Goal: Task Accomplishment & Management: Manage account settings

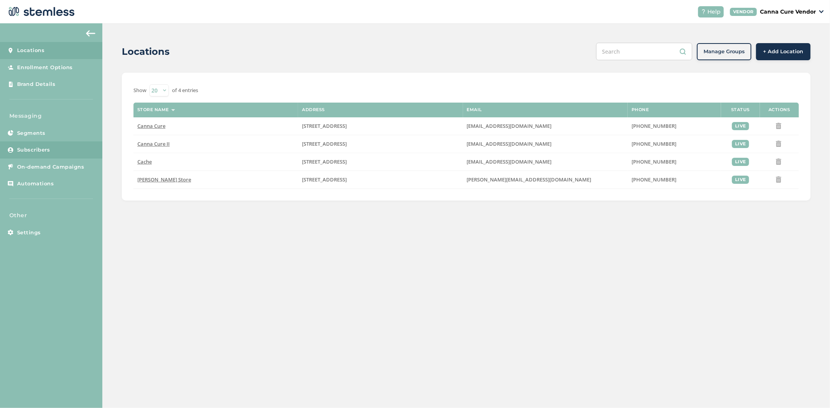
click at [42, 147] on span "Subscribers" at bounding box center [33, 150] width 33 height 8
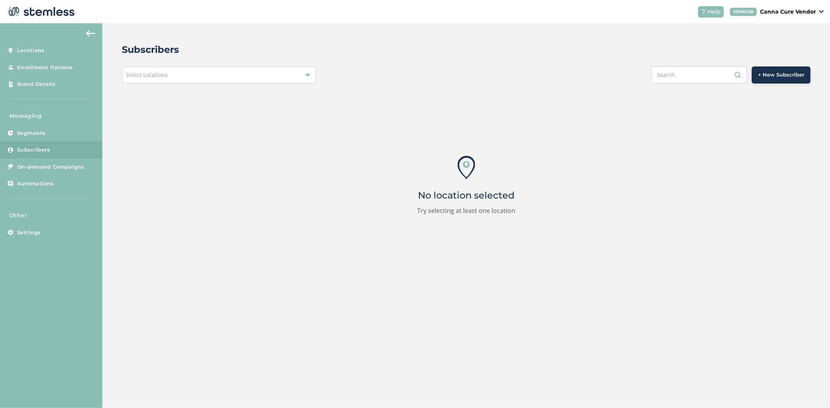
click at [147, 71] on span "Select Locations" at bounding box center [147, 74] width 42 height 7
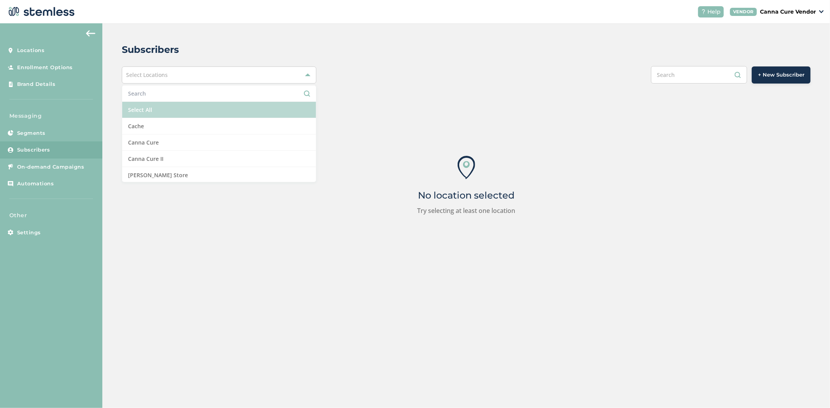
drag, startPoint x: 156, startPoint y: 110, endPoint x: 147, endPoint y: 113, distance: 9.1
click at [155, 110] on li "Select All" at bounding box center [219, 110] width 194 height 16
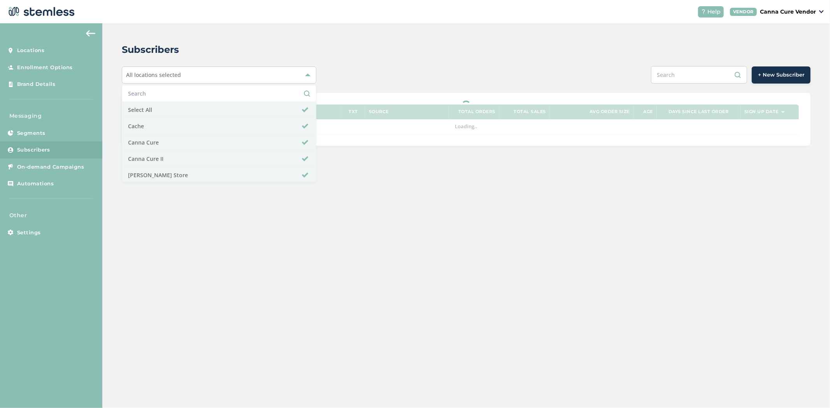
click at [396, 78] on div "All locations selected Select All Cache Canna Cure Canna Cure II [PERSON_NAME] …" at bounding box center [466, 75] width 689 height 18
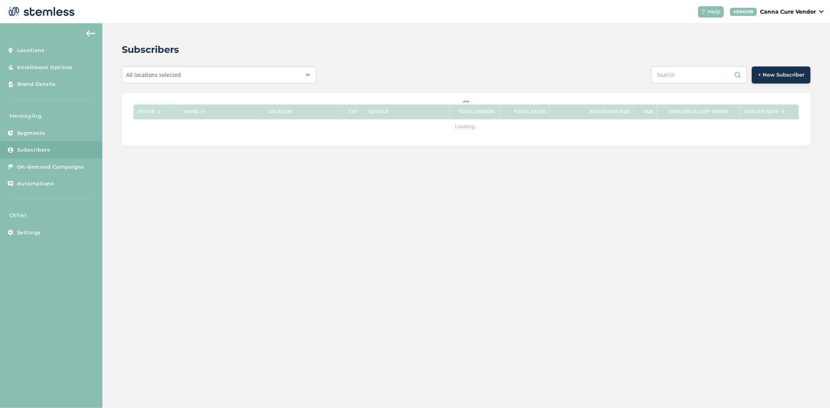
drag, startPoint x: 703, startPoint y: 72, endPoint x: 594, endPoint y: 64, distance: 109.2
click at [612, 72] on div "+ New Subscriber" at bounding box center [610, 75] width 402 height 18
paste input "9407300617"
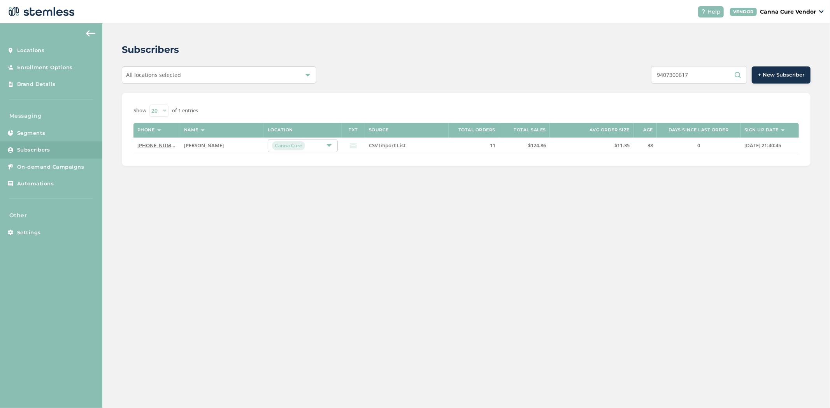
type input "9407300617"
click at [149, 145] on link "[PHONE_NUMBER]" at bounding box center [159, 145] width 45 height 7
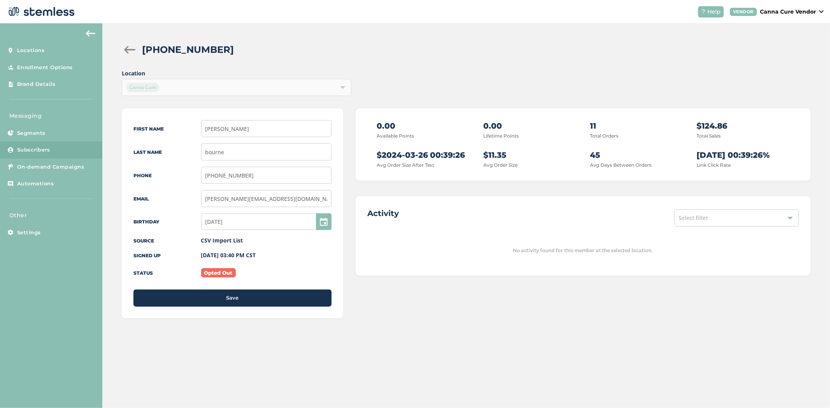
click at [224, 98] on div "[PHONE_NUMBER] Location Canna Cure First Name [PERSON_NAME] Last Name [PERSON_N…" at bounding box center [465, 188] width 727 height 330
click at [254, 86] on span "Location Canna Cure" at bounding box center [237, 82] width 230 height 27
drag, startPoint x: 756, startPoint y: 228, endPoint x: 752, endPoint y: 214, distance: 14.5
click at [756, 225] on div "Activity Select filter No activity found for this member at the selected locati…" at bounding box center [583, 235] width 455 height 79
click at [752, 213] on div "Select filter" at bounding box center [736, 218] width 124 height 17
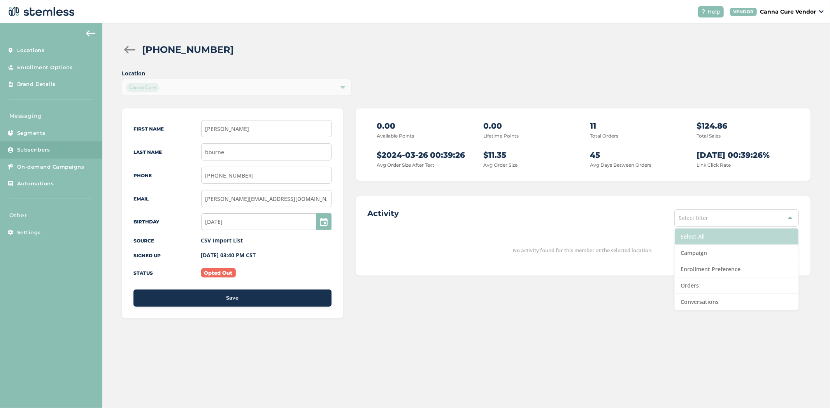
click at [748, 233] on li "Select All" at bounding box center [737, 237] width 124 height 16
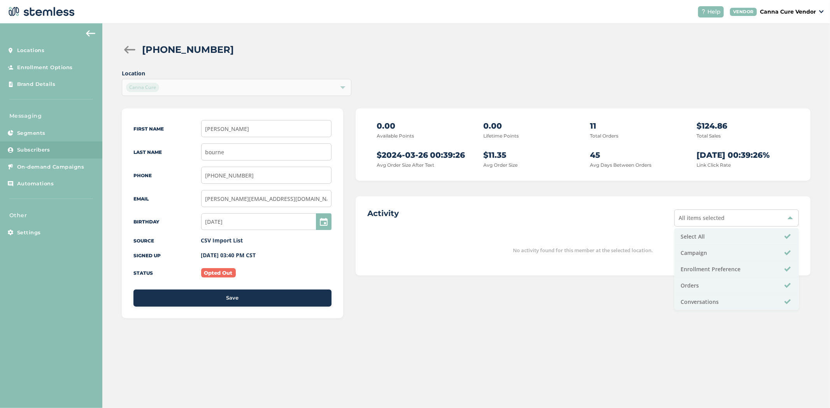
click at [710, 195] on div "0.00 Available Points 0.00 Lifetime Points 11 Total Orders $124.86 Total Sales …" at bounding box center [583, 222] width 455 height 226
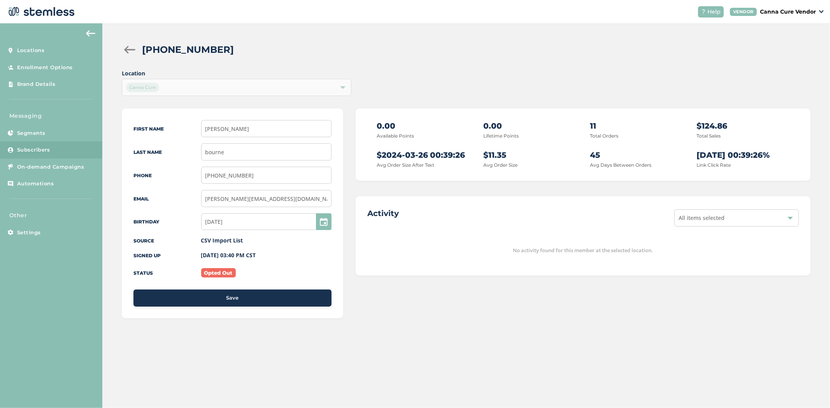
click at [319, 82] on span "Location Canna Cure" at bounding box center [237, 82] width 230 height 27
click at [342, 88] on span "Location Canna Cure" at bounding box center [237, 82] width 230 height 27
click at [120, 51] on div "[PHONE_NUMBER] Location Canna Cure First Name [PERSON_NAME] Last Name [PERSON_N…" at bounding box center [465, 188] width 727 height 330
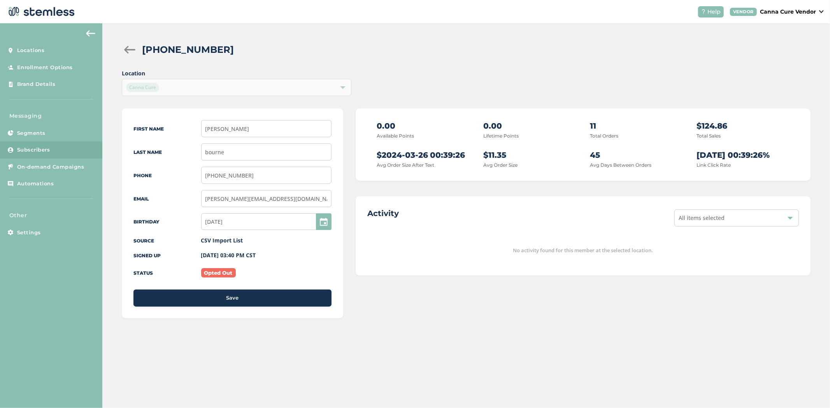
click at [351, 86] on span "Location Canna Cure" at bounding box center [237, 82] width 230 height 27
click at [319, 87] on span "Location Canna Cure" at bounding box center [237, 82] width 230 height 27
drag, startPoint x: 322, startPoint y: 88, endPoint x: 337, endPoint y: 89, distance: 14.8
click at [327, 88] on span "Location Canna Cure" at bounding box center [237, 82] width 230 height 27
click at [337, 88] on span "Location Canna Cure" at bounding box center [237, 82] width 230 height 27
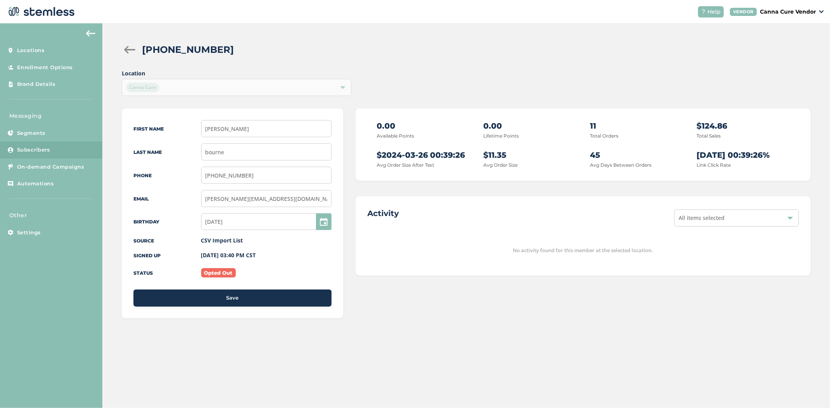
click at [340, 88] on span "Location Canna Cure" at bounding box center [237, 82] width 230 height 27
click at [127, 48] on div at bounding box center [130, 50] width 16 height 8
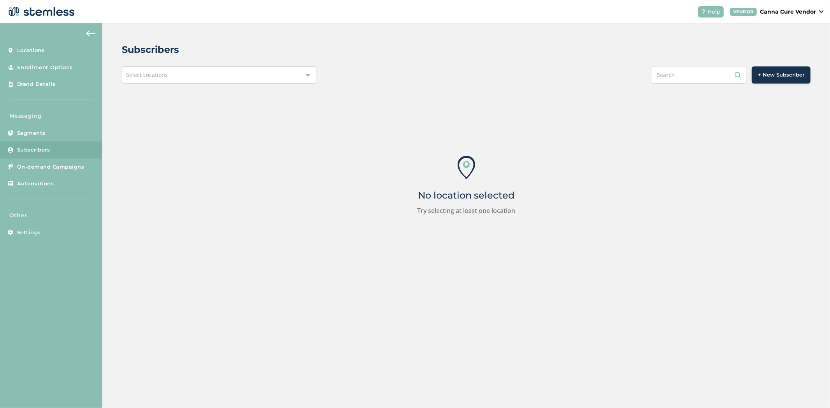
click at [185, 79] on div "Select Locations" at bounding box center [219, 75] width 195 height 17
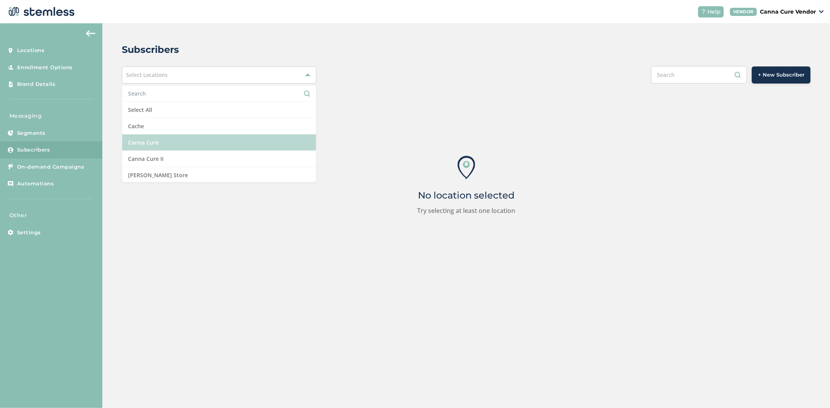
click at [190, 135] on li "Canna Cure" at bounding box center [219, 143] width 194 height 16
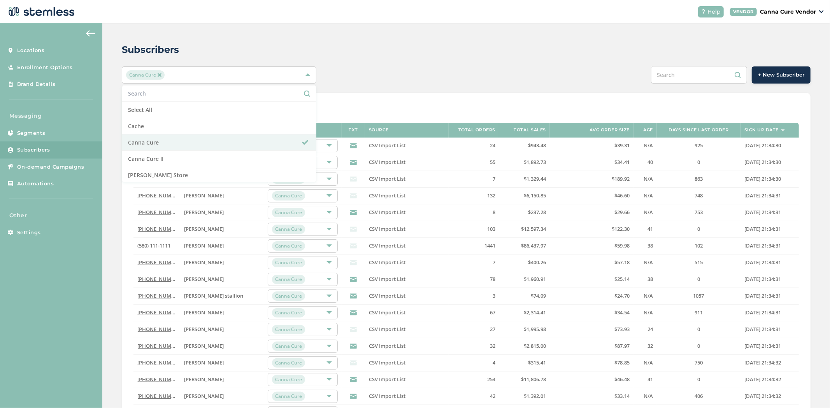
click at [401, 33] on div "Subscribers Canna Cure Select All Cache Canna Cure Canna Cure II [PERSON_NAME] …" at bounding box center [465, 274] width 727 height 503
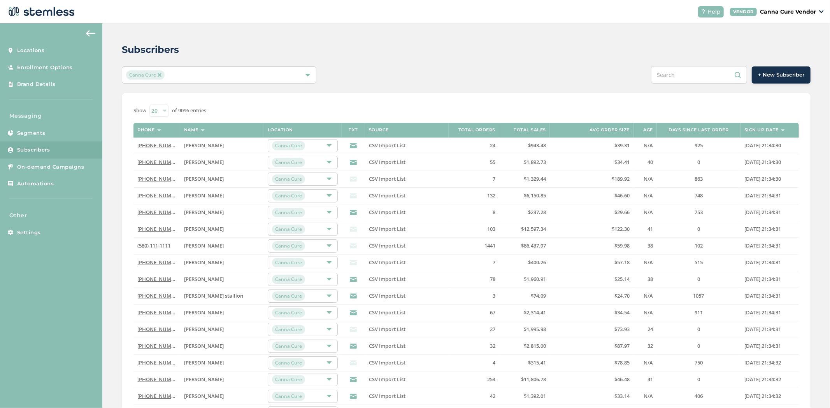
click at [666, 71] on input "text" at bounding box center [699, 75] width 96 height 18
paste input "9407300617"
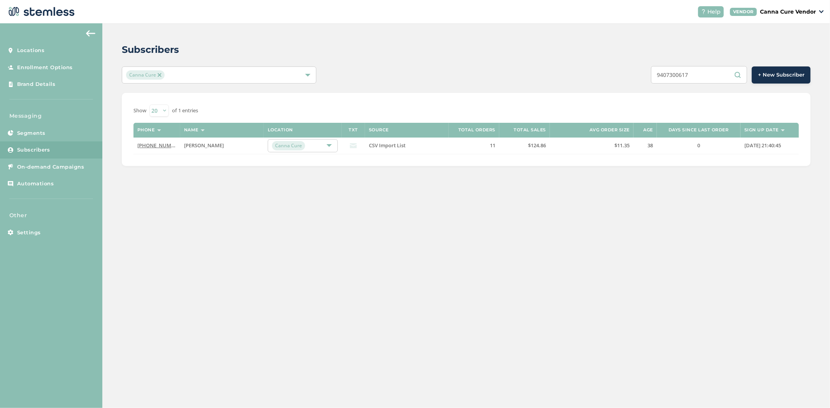
type input "9407300617"
click at [170, 147] on link "[PHONE_NUMBER]" at bounding box center [159, 145] width 45 height 7
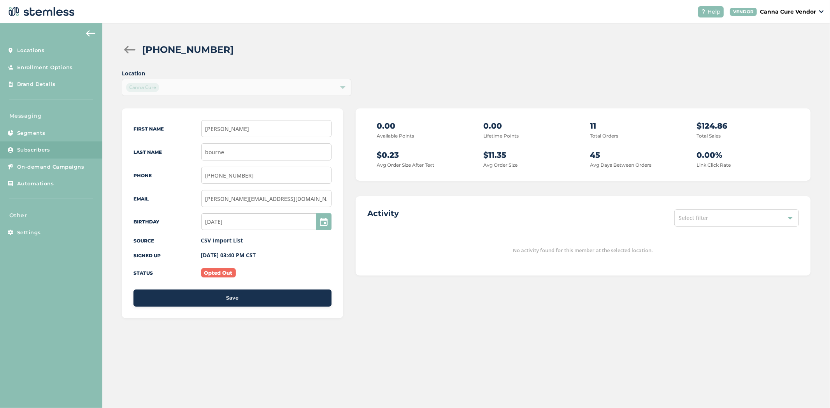
click at [122, 48] on div at bounding box center [130, 50] width 16 height 8
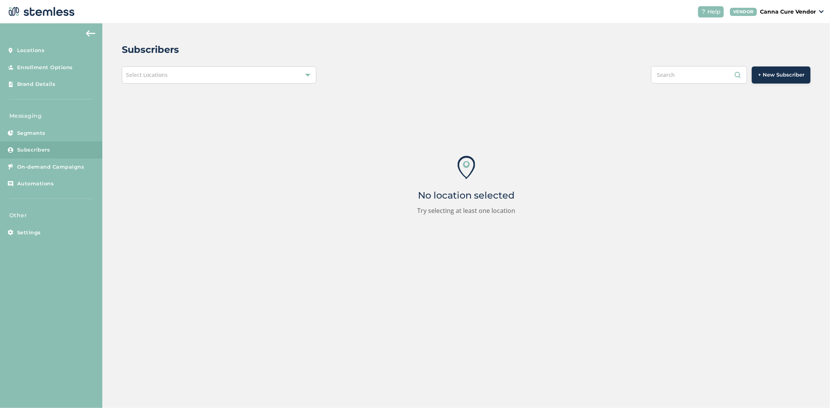
click at [699, 74] on input "text" at bounding box center [699, 75] width 96 height 18
paste input "4058087738"
type input "4058087738"
click at [208, 69] on div "Select Locations" at bounding box center [219, 75] width 195 height 17
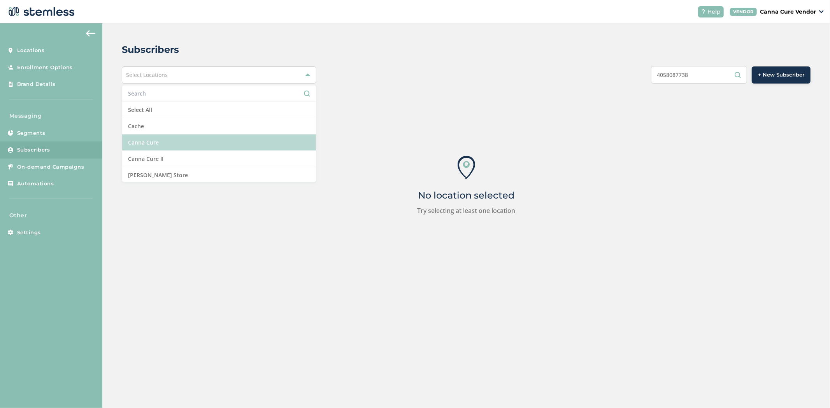
click at [209, 138] on li "Canna Cure" at bounding box center [219, 143] width 194 height 16
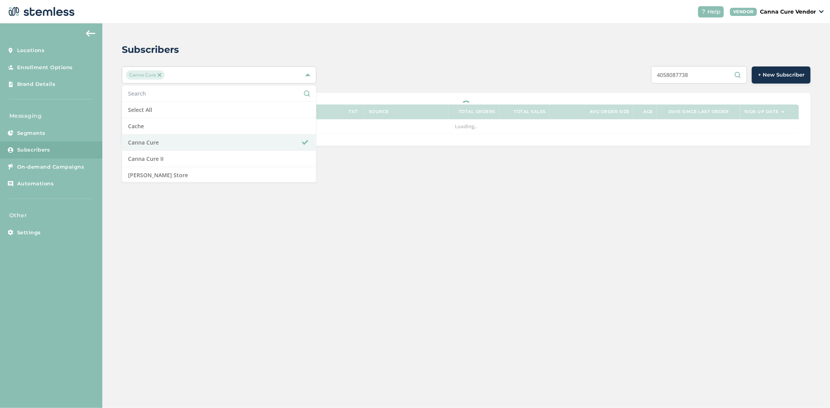
drag, startPoint x: 591, startPoint y: 57, endPoint x: 624, endPoint y: 57, distance: 32.3
click at [609, 57] on div "Subscribers Canna Cure Select All Cache Canna Cure Canna Cure II [PERSON_NAME] …" at bounding box center [465, 94] width 727 height 142
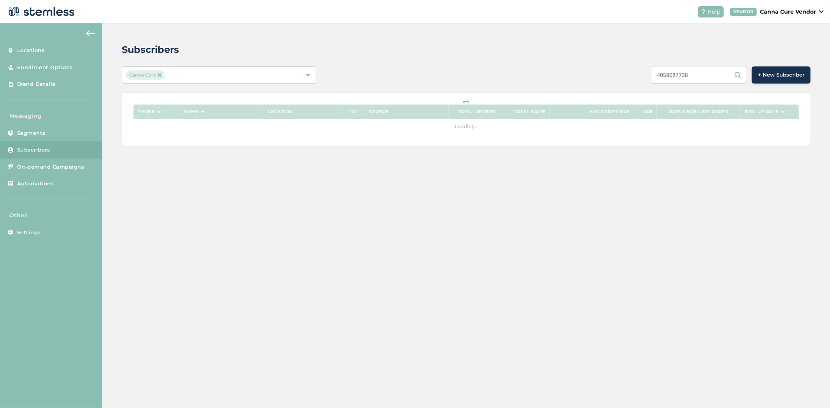
click at [700, 78] on input "4058087738" at bounding box center [699, 75] width 96 height 18
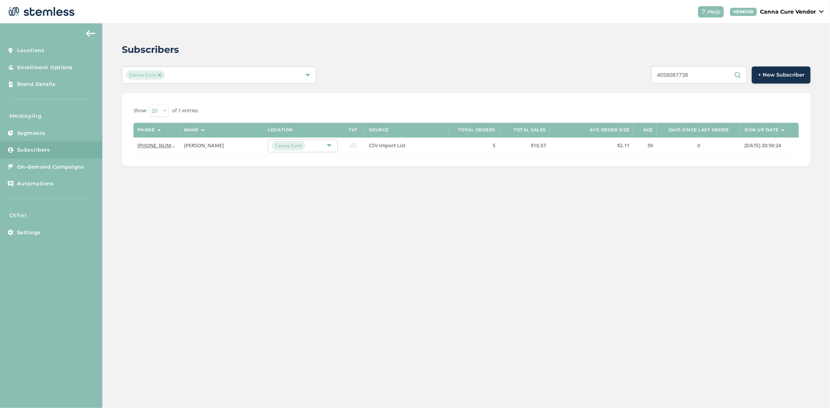
drag, startPoint x: 701, startPoint y: 75, endPoint x: 696, endPoint y: 75, distance: 5.1
click at [696, 75] on input "4058087738" at bounding box center [699, 75] width 96 height 18
click at [189, 143] on span "[PERSON_NAME]" at bounding box center [204, 145] width 40 height 7
click at [158, 148] on link "[PHONE_NUMBER]" at bounding box center [159, 145] width 45 height 7
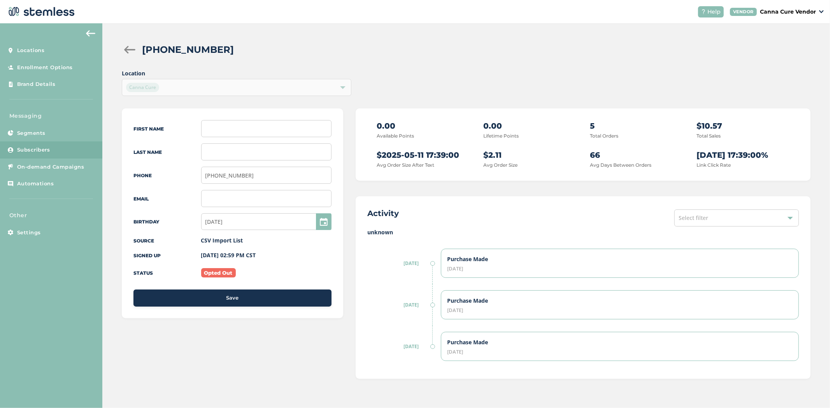
click at [124, 46] on div at bounding box center [130, 50] width 16 height 8
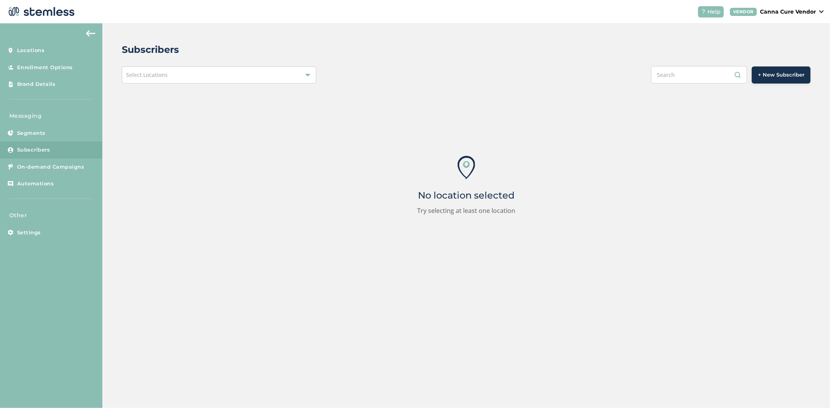
click at [719, 68] on input "text" at bounding box center [699, 75] width 96 height 18
click at [203, 77] on div "Select Locations" at bounding box center [219, 75] width 195 height 17
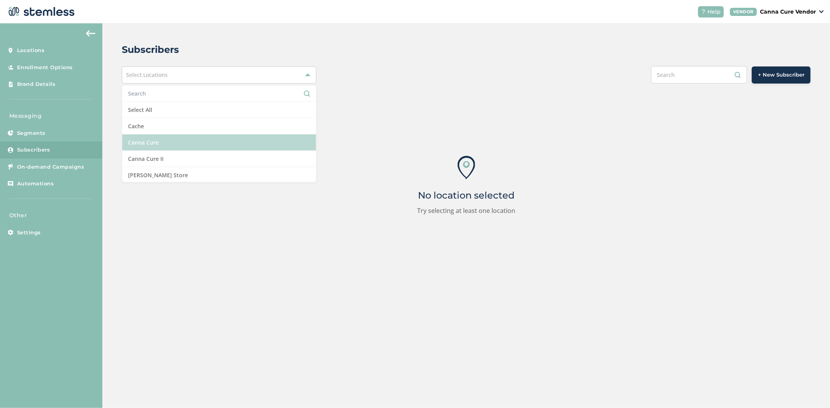
drag, startPoint x: 193, startPoint y: 142, endPoint x: 205, endPoint y: 142, distance: 11.7
click at [193, 142] on li "Canna Cure" at bounding box center [219, 143] width 194 height 16
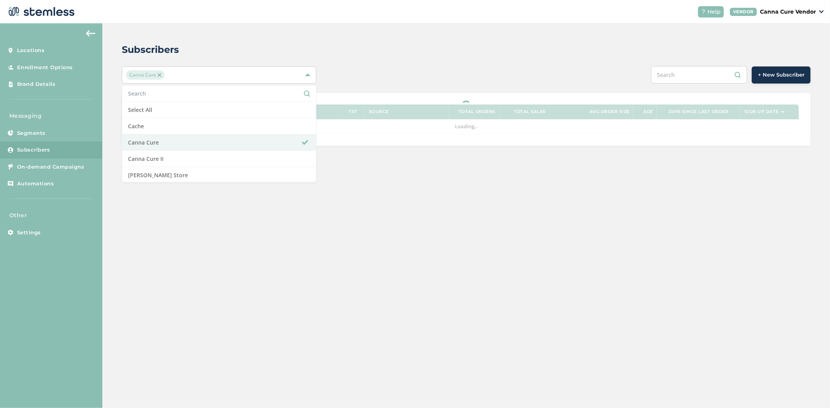
click at [505, 23] on div "Subscribers Canna Cure Select All Cache Canna Cure Canna Cure II [PERSON_NAME] …" at bounding box center [465, 94] width 727 height 142
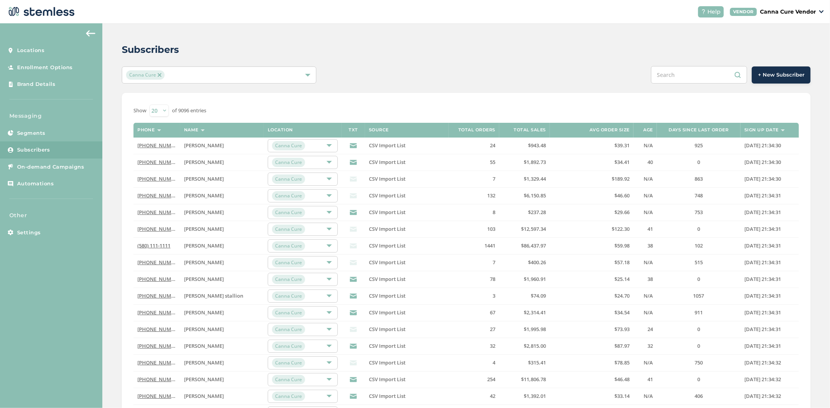
click at [694, 80] on input "text" at bounding box center [699, 75] width 96 height 18
paste input "9795875474"
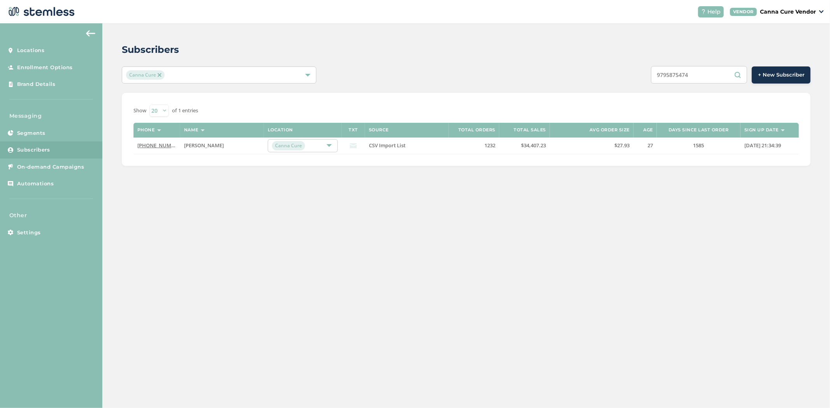
type input "9795875474"
click at [204, 145] on span "[PERSON_NAME]" at bounding box center [204, 145] width 40 height 7
click at [150, 149] on td "[PHONE_NUMBER]" at bounding box center [156, 146] width 47 height 17
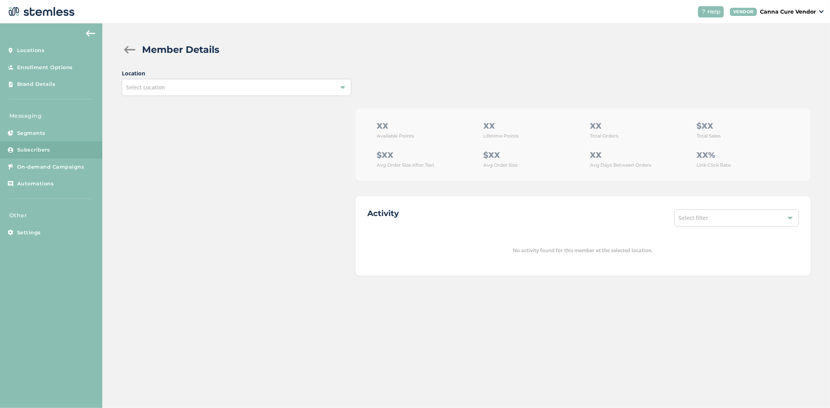
click at [197, 95] on div "Select Location" at bounding box center [237, 87] width 230 height 17
drag, startPoint x: 164, startPoint y: 78, endPoint x: 166, endPoint y: 72, distance: 7.0
click at [164, 77] on span "Location Select Location No items found" at bounding box center [237, 82] width 230 height 27
click at [178, 84] on div "Select Location" at bounding box center [237, 87] width 230 height 17
click at [238, 60] on div "Member Details Location Select Location No items found XX Available Points XX L…" at bounding box center [465, 159] width 727 height 272
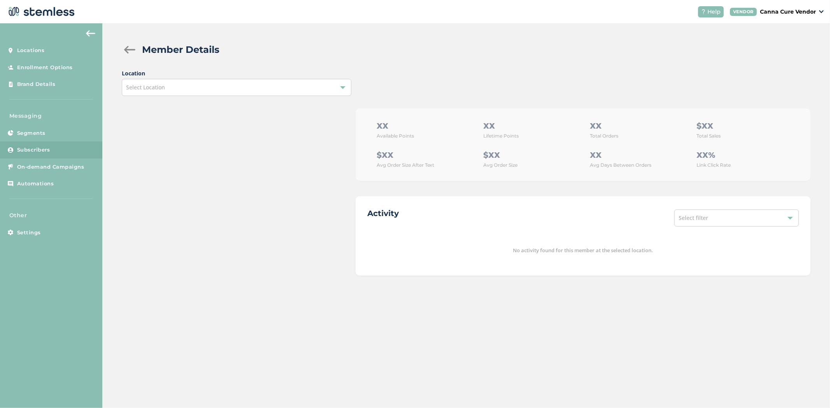
click at [127, 48] on div at bounding box center [130, 50] width 16 height 8
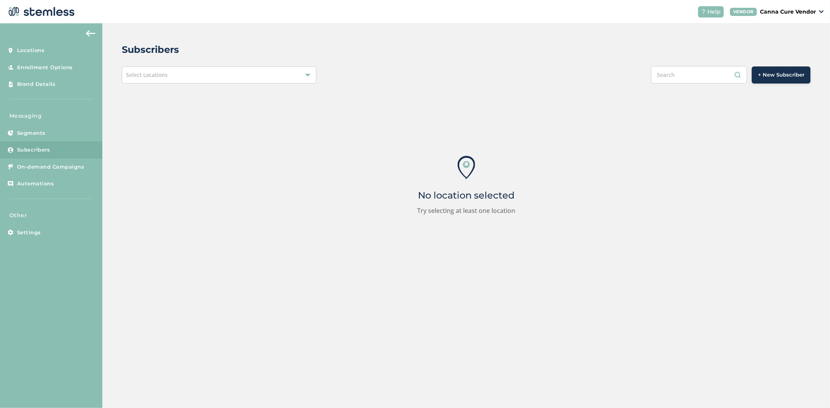
click at [177, 75] on div "Select Locations" at bounding box center [219, 75] width 195 height 17
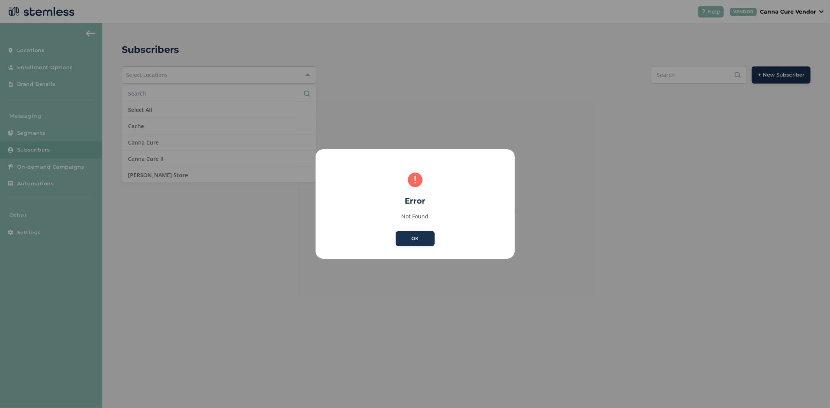
click at [409, 238] on button "OK" at bounding box center [415, 238] width 39 height 15
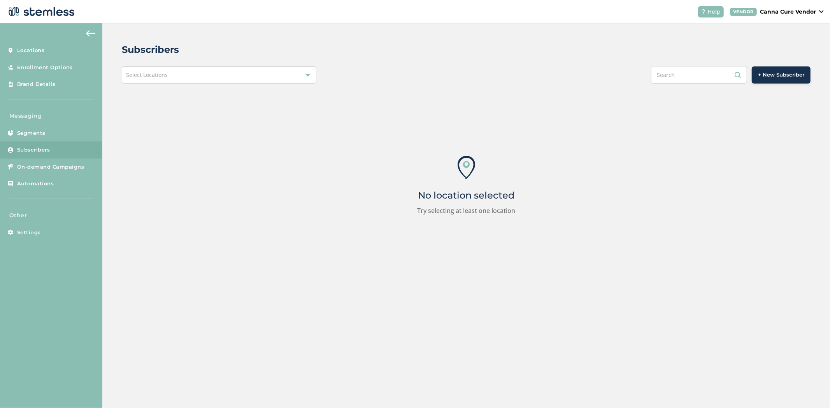
click at [178, 76] on div "Select Locations" at bounding box center [219, 75] width 195 height 17
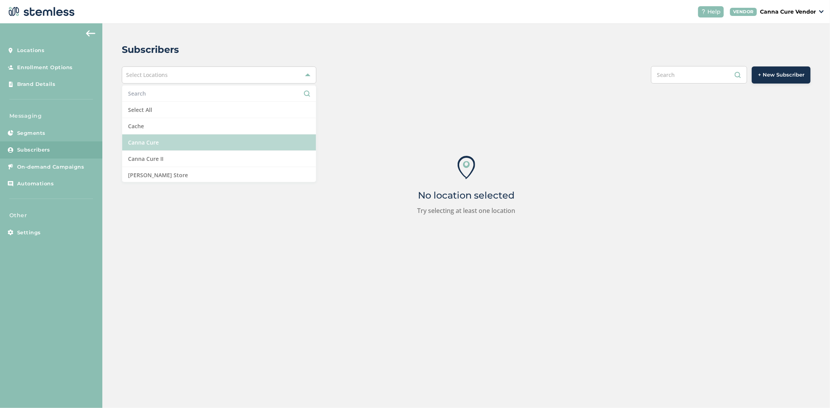
click at [173, 139] on li "Canna Cure" at bounding box center [219, 143] width 194 height 16
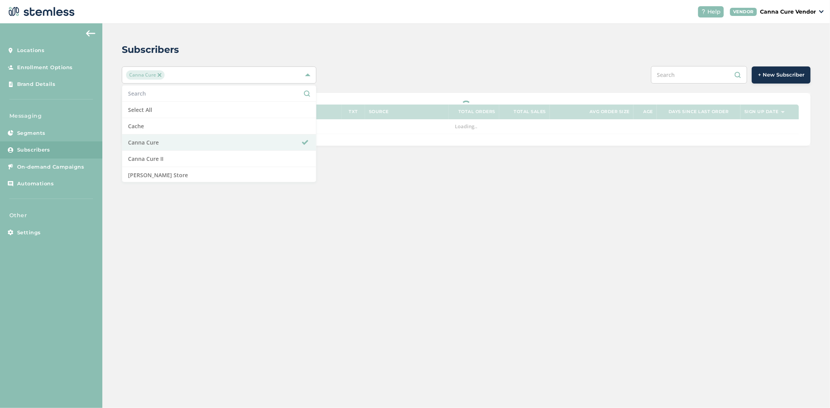
click at [347, 41] on div "Subscribers Canna Cure Select All Cache Canna Cure Canna Cure II [PERSON_NAME] …" at bounding box center [465, 94] width 727 height 142
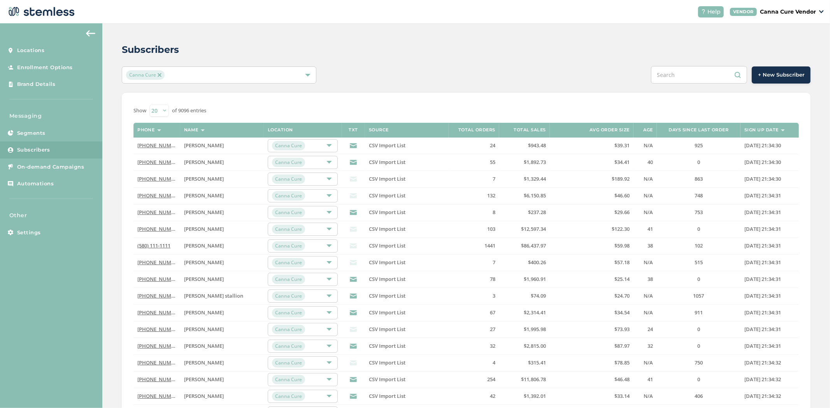
click at [672, 73] on input "text" at bounding box center [699, 75] width 96 height 18
paste input "9795875474"
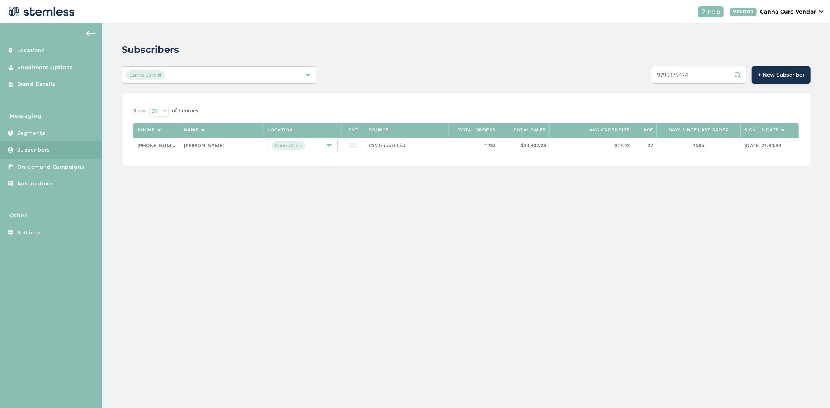
type input "9795875474"
click at [306, 147] on div "Canna Cure" at bounding box center [299, 145] width 54 height 9
click at [387, 180] on div "Subscribers Canna Cure 9795875474 + New Subscriber Show 20 50 100 of 1 entries …" at bounding box center [465, 104] width 727 height 162
click at [156, 145] on link "[PHONE_NUMBER]" at bounding box center [159, 145] width 45 height 7
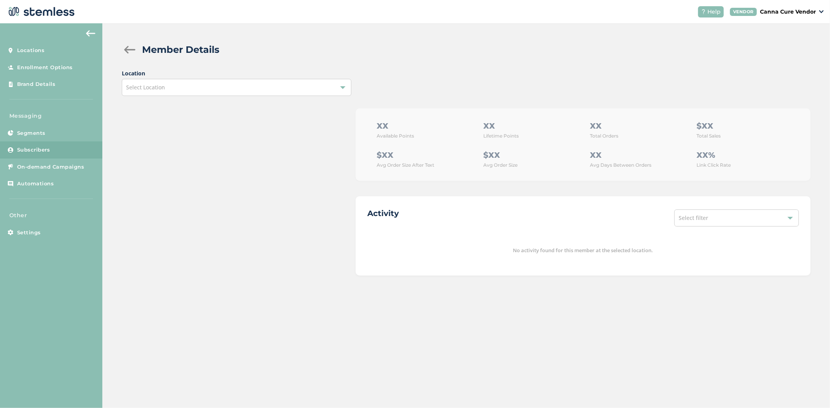
click at [174, 95] on div "Select Location" at bounding box center [237, 87] width 230 height 17
click at [243, 37] on div "Member Details Location Select Location No items found XX Available Points XX L…" at bounding box center [465, 159] width 727 height 272
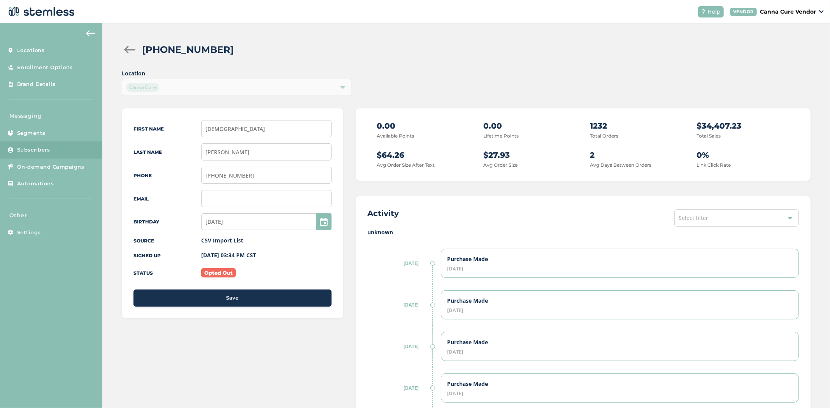
click at [130, 49] on div at bounding box center [130, 50] width 16 height 8
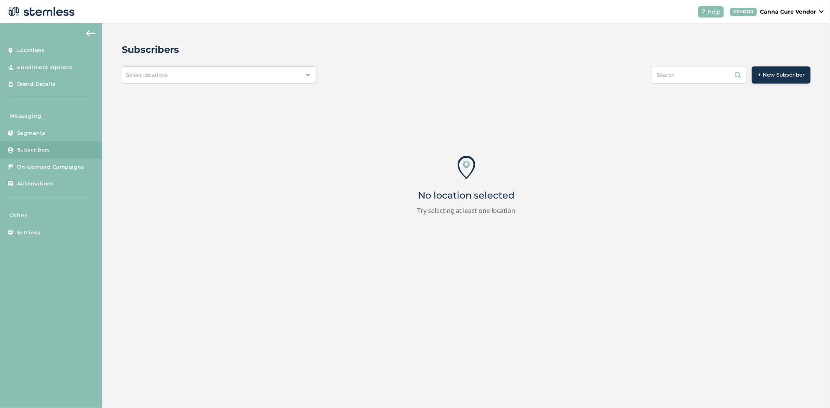
click at [219, 78] on div "Select Locations" at bounding box center [219, 75] width 195 height 17
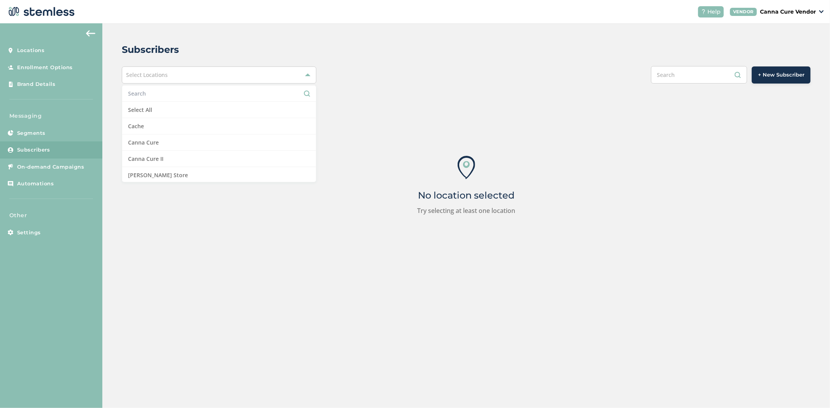
click at [238, 44] on div "Subscribers" at bounding box center [463, 50] width 682 height 14
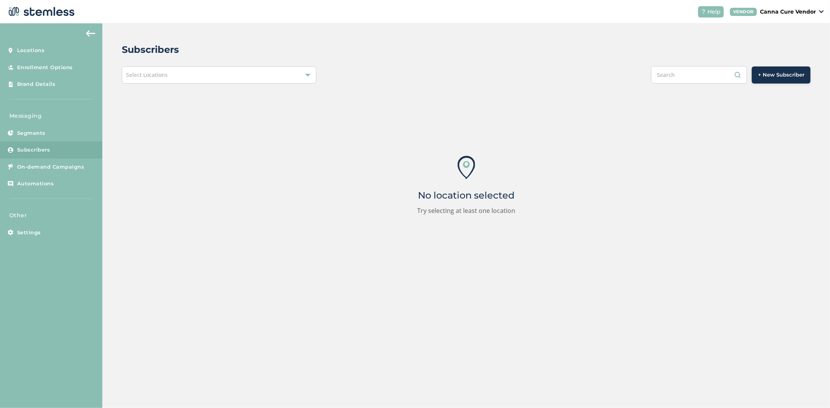
click at [229, 72] on div "Select Locations" at bounding box center [219, 75] width 195 height 17
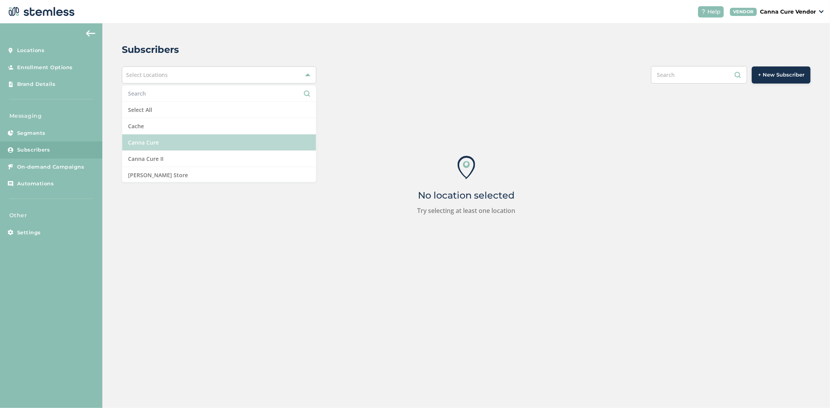
click at [208, 145] on li "Canna Cure" at bounding box center [219, 143] width 194 height 16
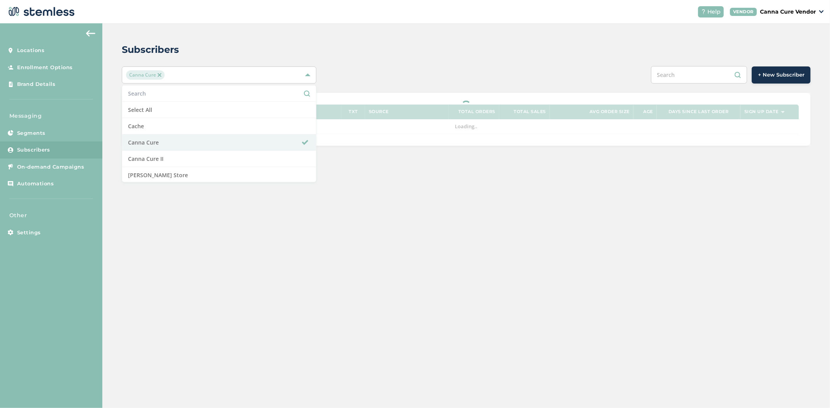
click at [406, 53] on div "Subscribers" at bounding box center [463, 50] width 682 height 14
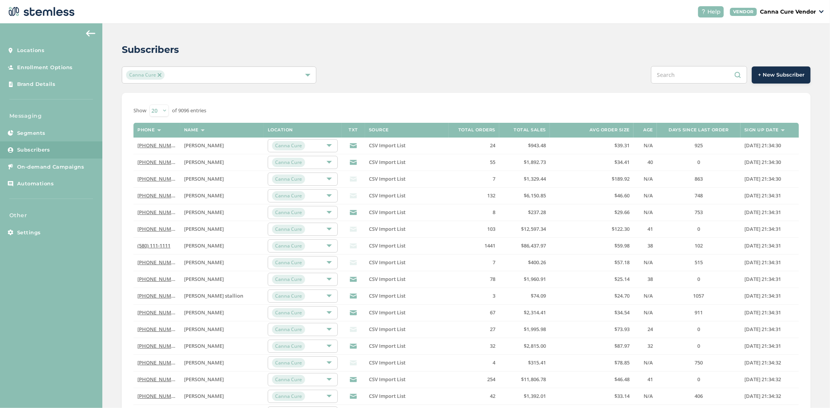
click at [706, 65] on div "Subscribers Canna Cure + New Subscriber Show 20 50 100 of 9096 entries Phone Na…" at bounding box center [465, 274] width 727 height 503
click at [701, 78] on input "text" at bounding box center [699, 75] width 96 height 18
paste input "5803608475"
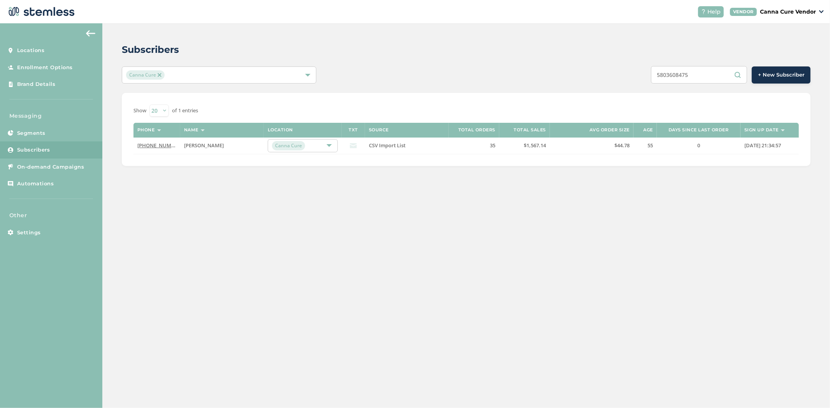
type input "5803608475"
click at [351, 145] on icon at bounding box center [353, 145] width 7 height 7
click at [140, 143] on link "[PHONE_NUMBER]" at bounding box center [159, 145] width 45 height 7
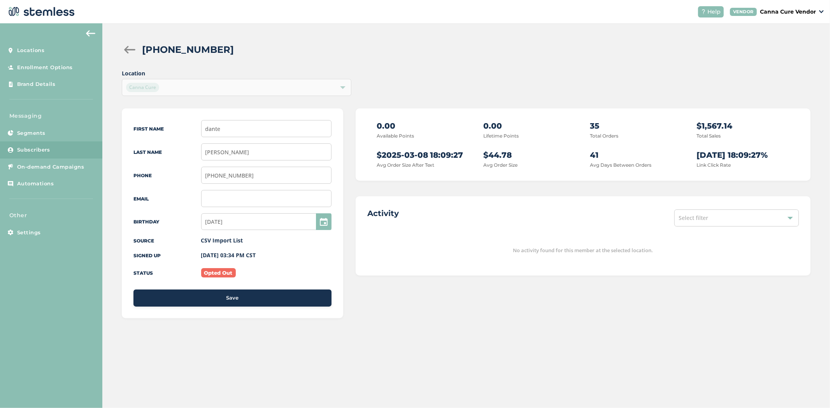
click at [135, 49] on div at bounding box center [130, 50] width 16 height 8
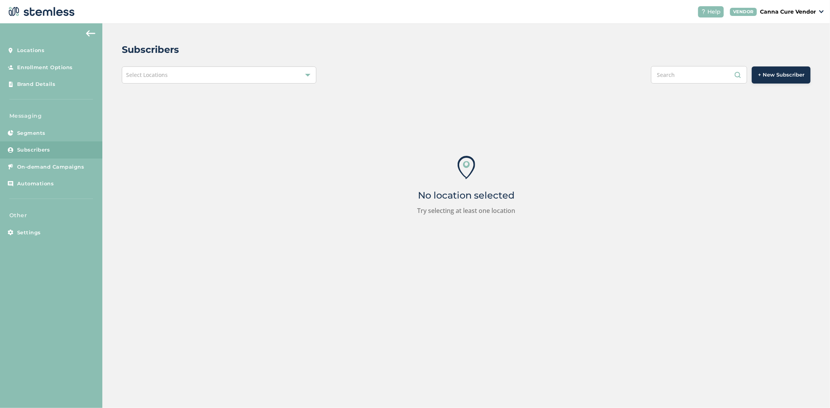
click at [252, 81] on div "Select Locations" at bounding box center [219, 75] width 195 height 17
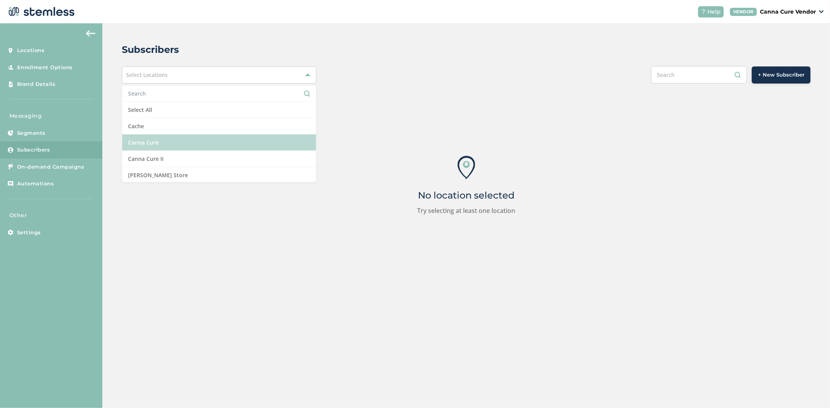
click at [206, 144] on li "Canna Cure" at bounding box center [219, 143] width 194 height 16
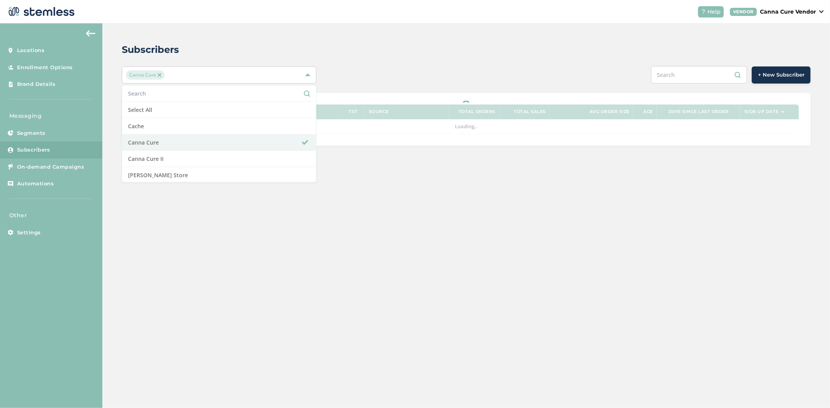
click at [447, 37] on div "Subscribers Canna Cure Select All Cache Canna Cure Canna Cure II [PERSON_NAME] …" at bounding box center [465, 94] width 727 height 142
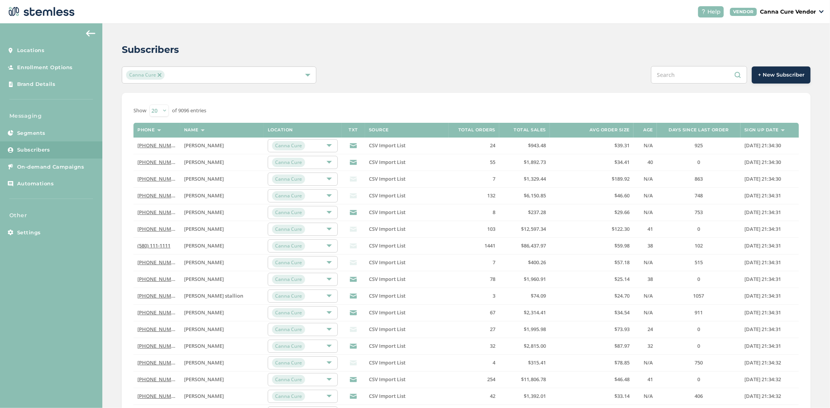
click at [704, 68] on input "text" at bounding box center [699, 75] width 96 height 18
paste input "5803186114"
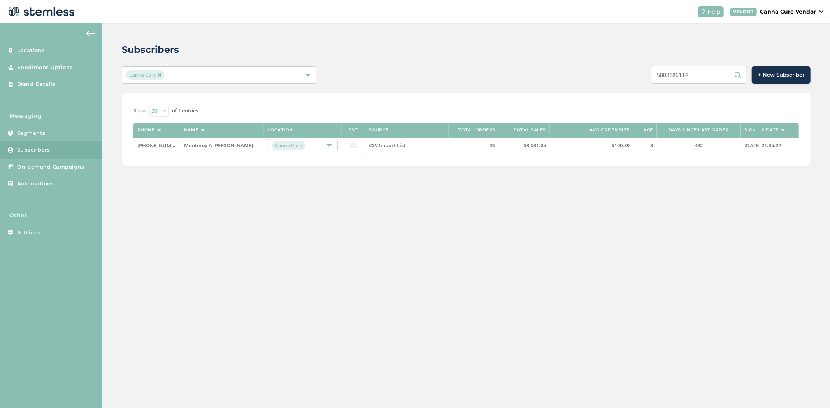
type input "5803186114"
click at [158, 145] on link "[PHONE_NUMBER]" at bounding box center [159, 145] width 45 height 7
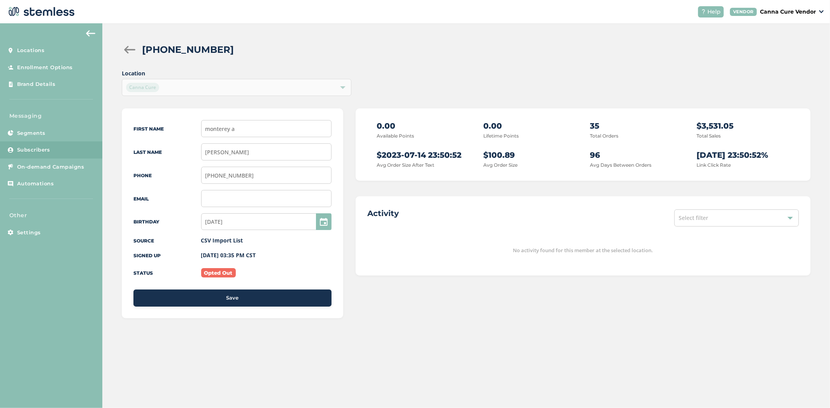
click at [621, 117] on div "0.00 Available Points 0.00 Lifetime Points 35 Total Orders $3,531.05 Total Sale…" at bounding box center [583, 145] width 455 height 72
click at [625, 142] on div "0.00 Available Points 0.00 Lifetime Points 35 Total Orders $3,531.05 Total Sale…" at bounding box center [582, 144] width 431 height 49
